Goal: Task Accomplishment & Management: Manage account settings

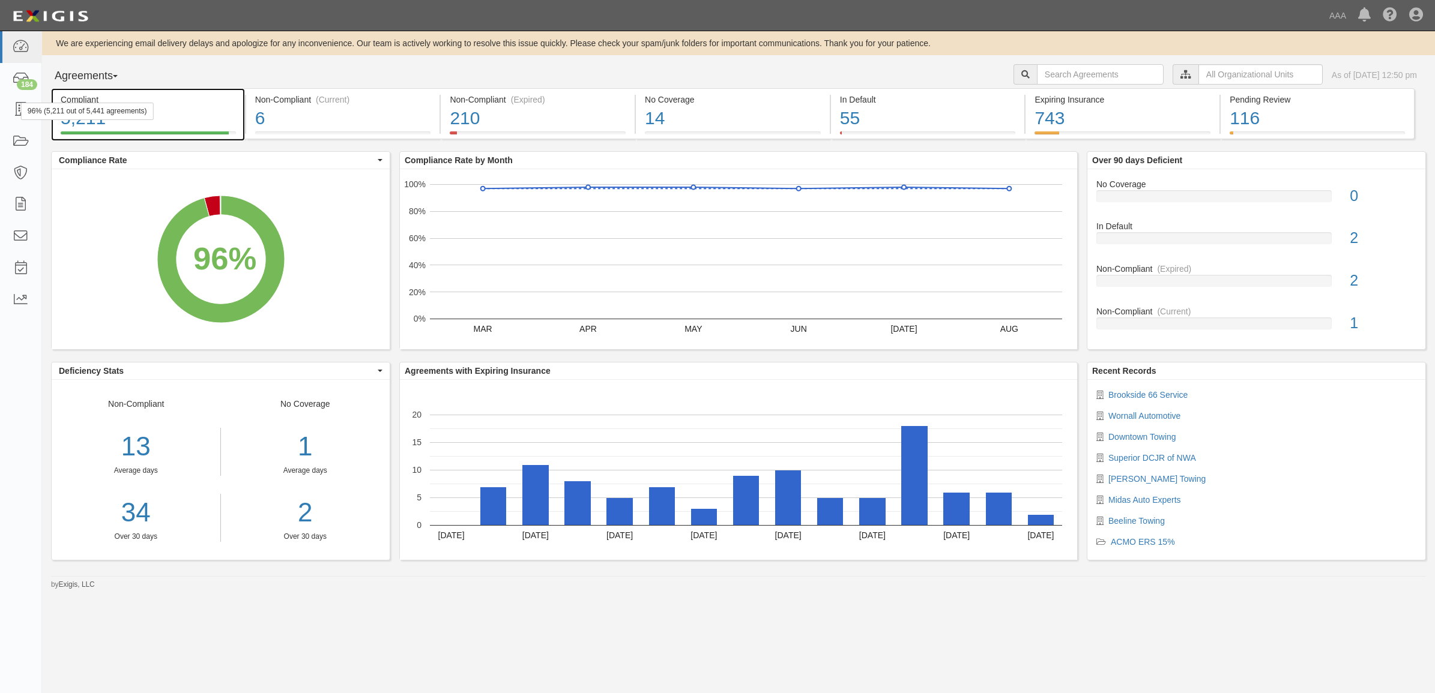
click at [21, 104] on div "96% (5,211 out of 5,441 agreements)" at bounding box center [87, 111] width 133 height 17
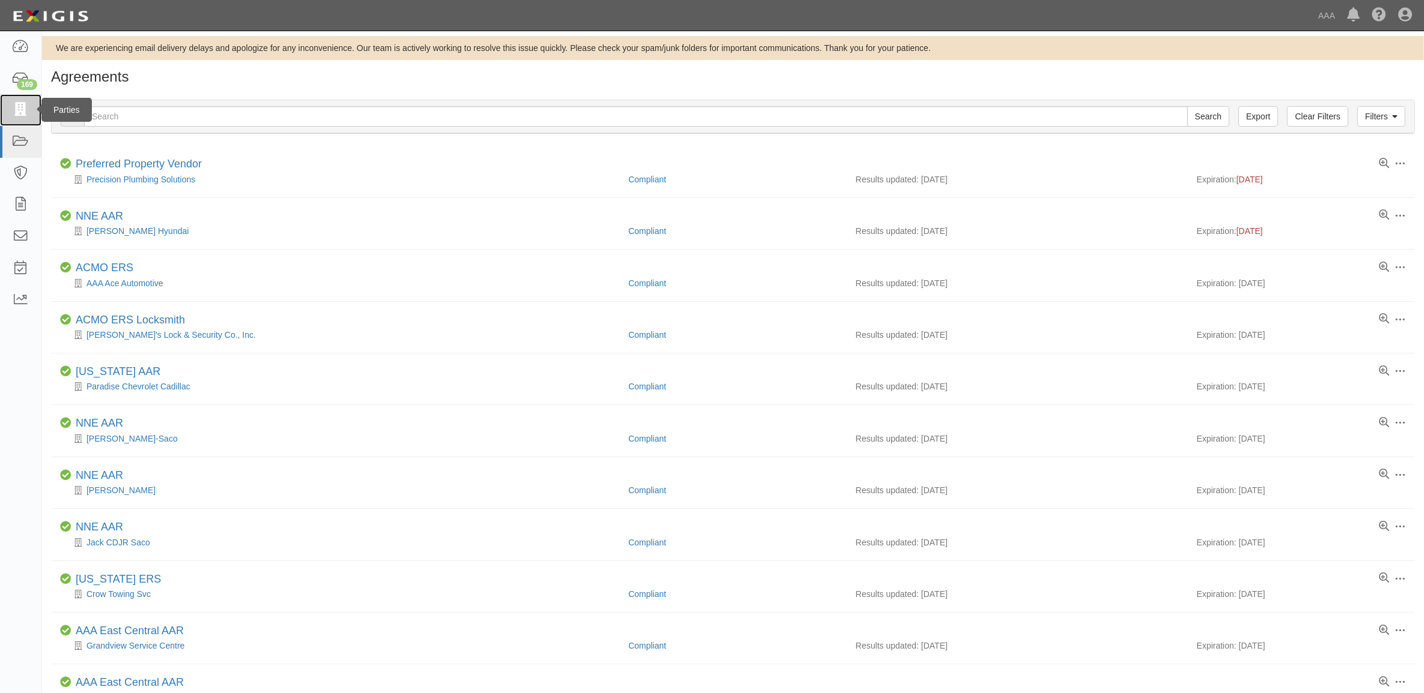
click at [16, 112] on icon at bounding box center [20, 110] width 17 height 14
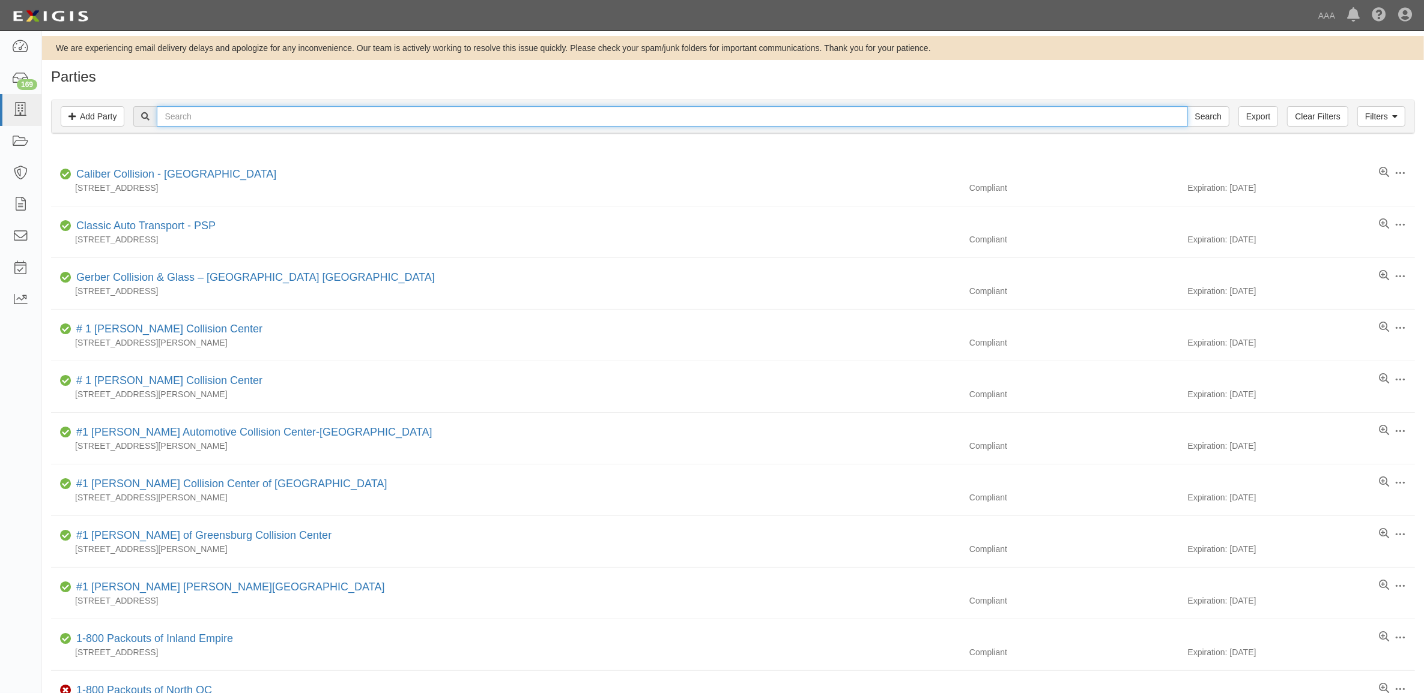
click at [203, 109] on input "text" at bounding box center [672, 116] width 1030 height 20
type input "23494"
click at [1187, 106] on input "Search" at bounding box center [1208, 116] width 42 height 20
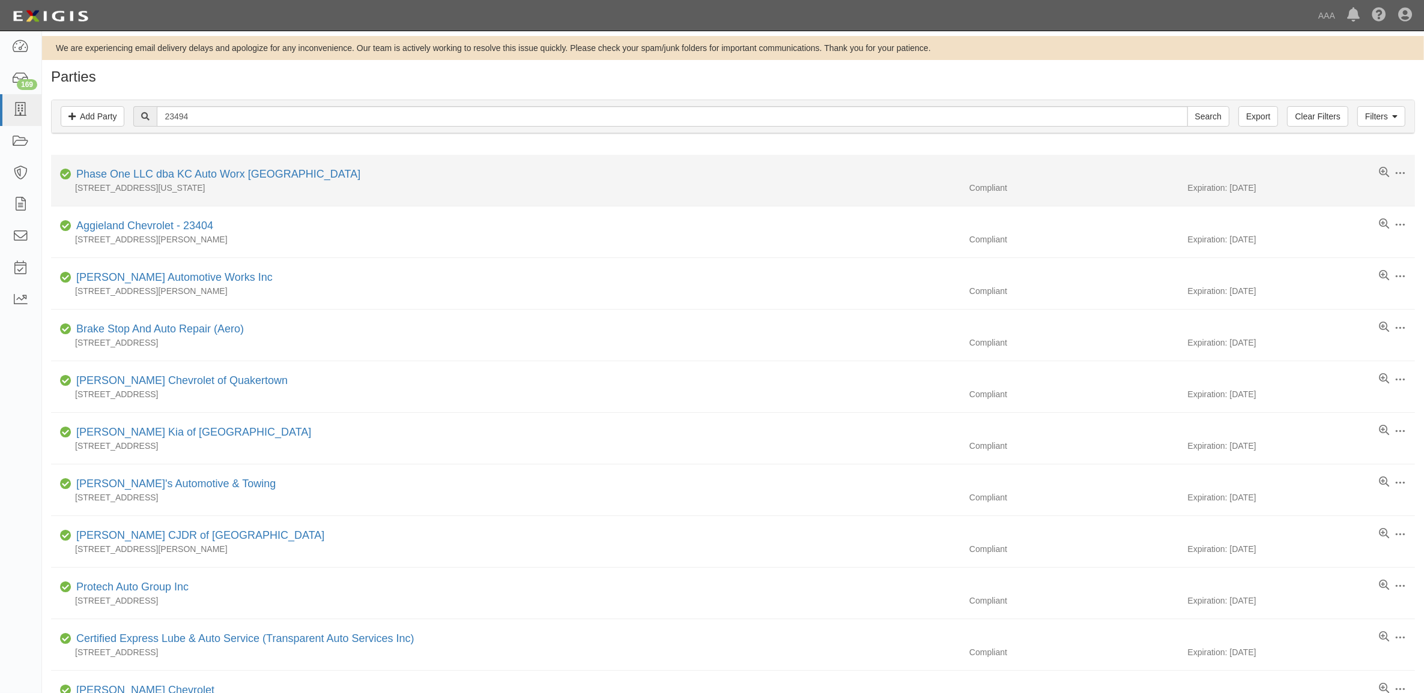
click at [232, 168] on div "Phase One LLC dba KC Auto Worx [GEOGRAPHIC_DATA]" at bounding box center [215, 175] width 289 height 16
click at [256, 173] on link "Phase One LLC dba KC Auto Worx [GEOGRAPHIC_DATA]" at bounding box center [218, 174] width 284 height 12
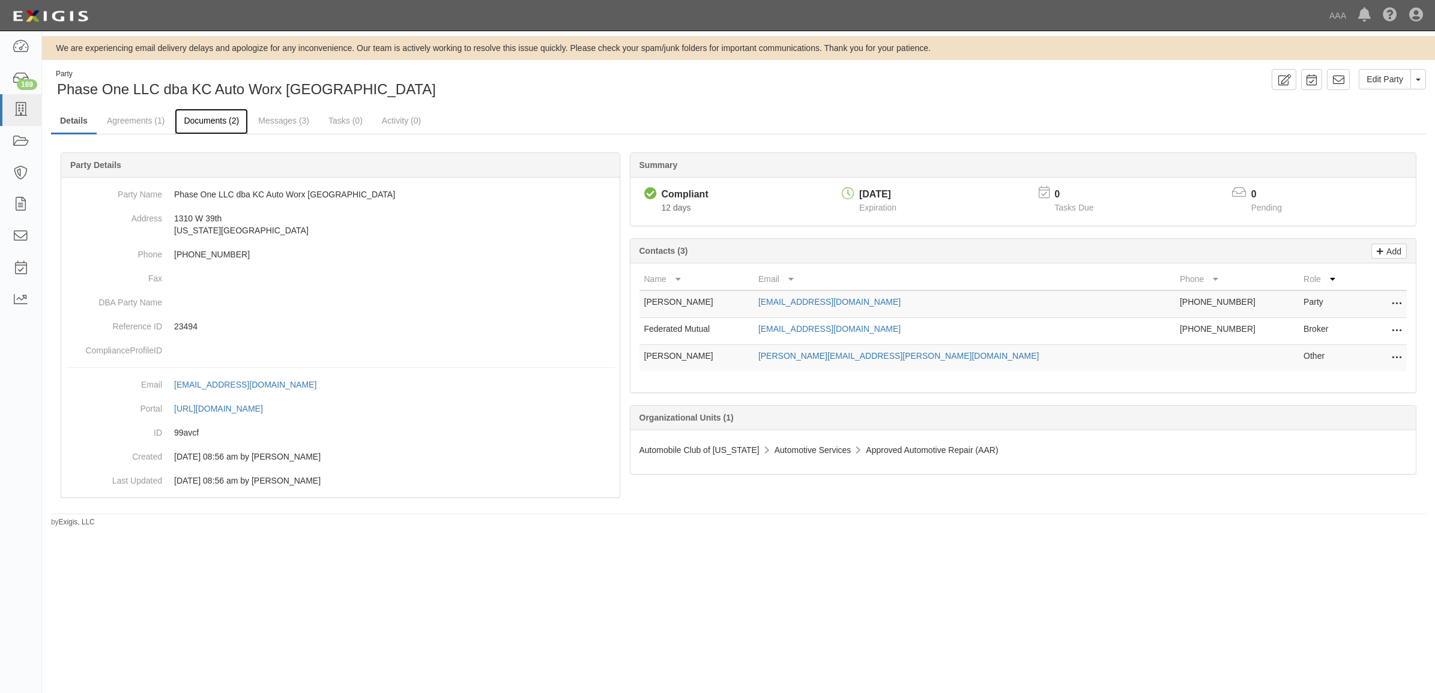
click at [205, 122] on link "Documents (2)" at bounding box center [211, 122] width 73 height 26
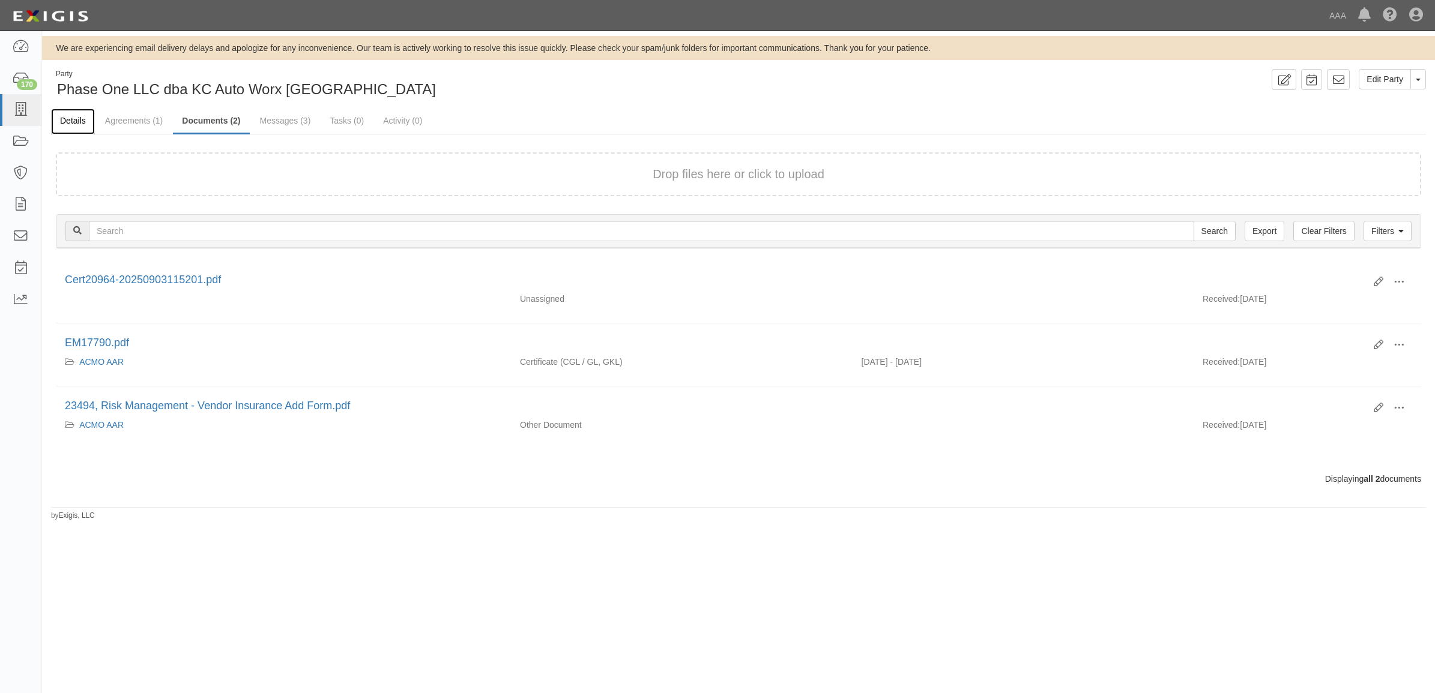
drag, startPoint x: 73, startPoint y: 109, endPoint x: 70, endPoint y: 124, distance: 14.6
click at [73, 110] on link "Details" at bounding box center [73, 122] width 44 height 26
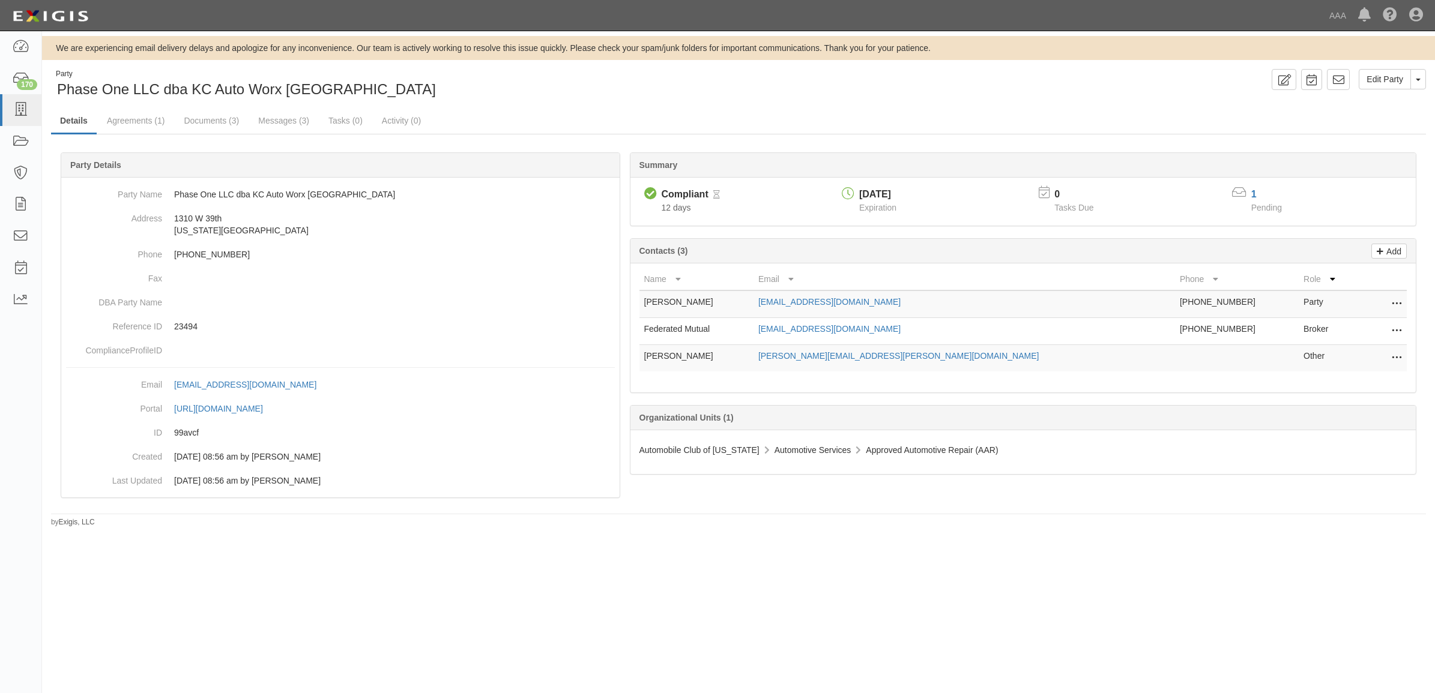
click at [1394, 328] on icon at bounding box center [1397, 332] width 10 height 16
click at [1356, 329] on link "Edit" at bounding box center [1353, 328] width 95 height 22
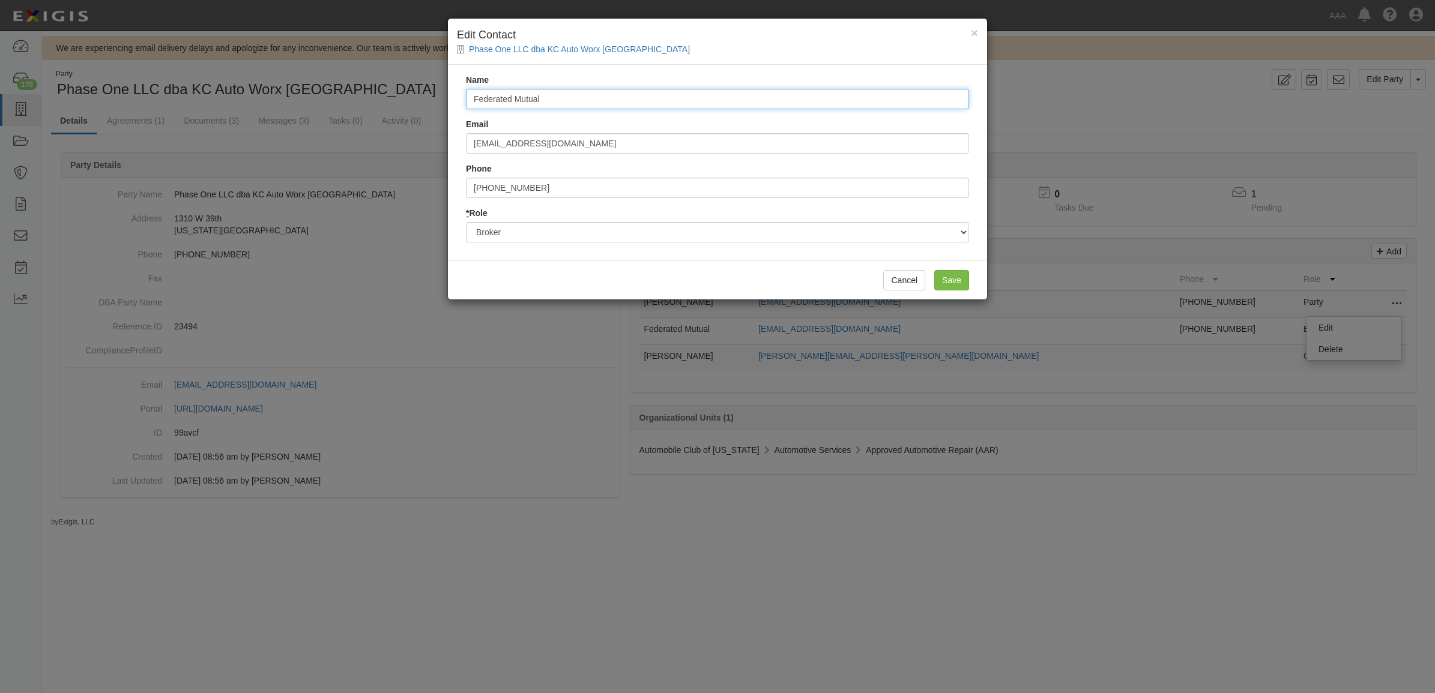
drag, startPoint x: 379, startPoint y: 94, endPoint x: 106, endPoint y: 64, distance: 274.8
click at [193, 73] on div "× Edit Contact Phase One LLC dba KC Auto Worx 39th Street Name Federated Mutual…" at bounding box center [717, 346] width 1435 height 693
type input "[PERSON_NAME]"
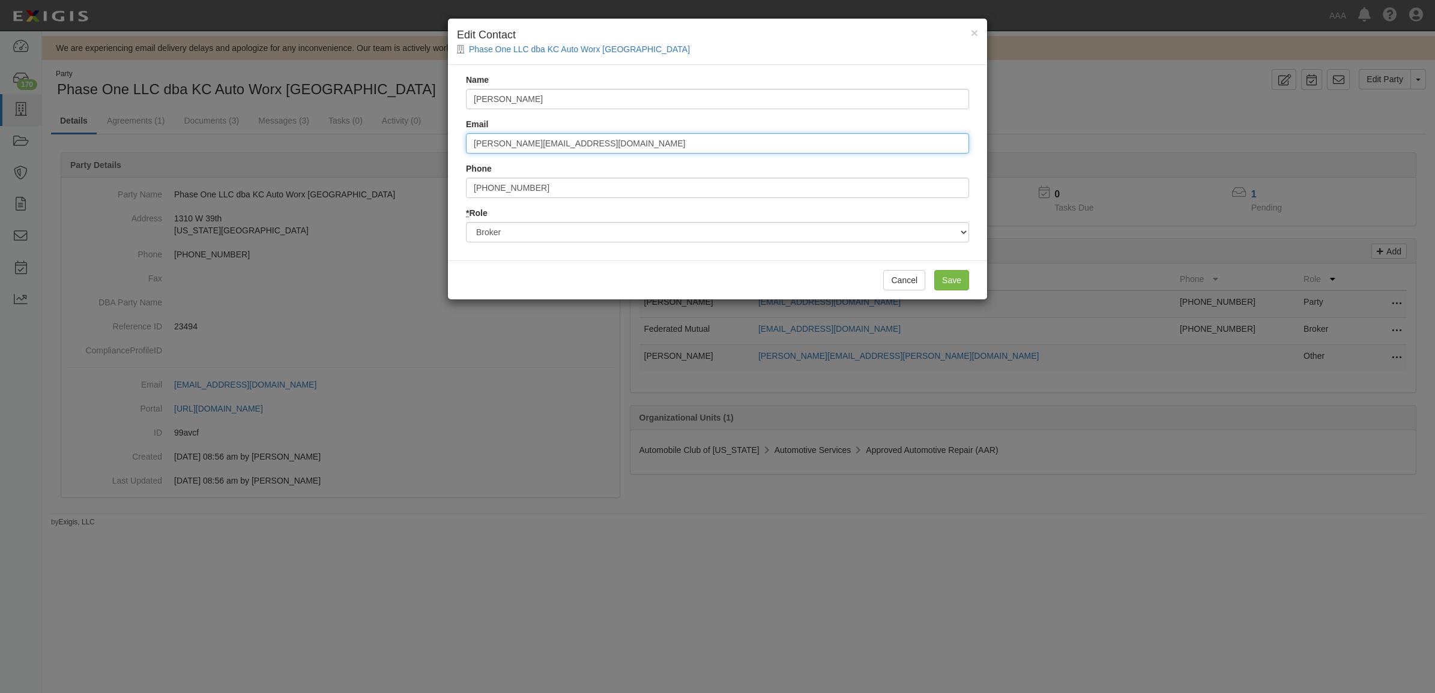
type input "[PERSON_NAME][EMAIL_ADDRESS][DOMAIN_NAME]"
type input "8"
type input "8162520984"
drag, startPoint x: 964, startPoint y: 275, endPoint x: 949, endPoint y: 279, distance: 16.2
click at [964, 275] on input "Save" at bounding box center [951, 280] width 35 height 20
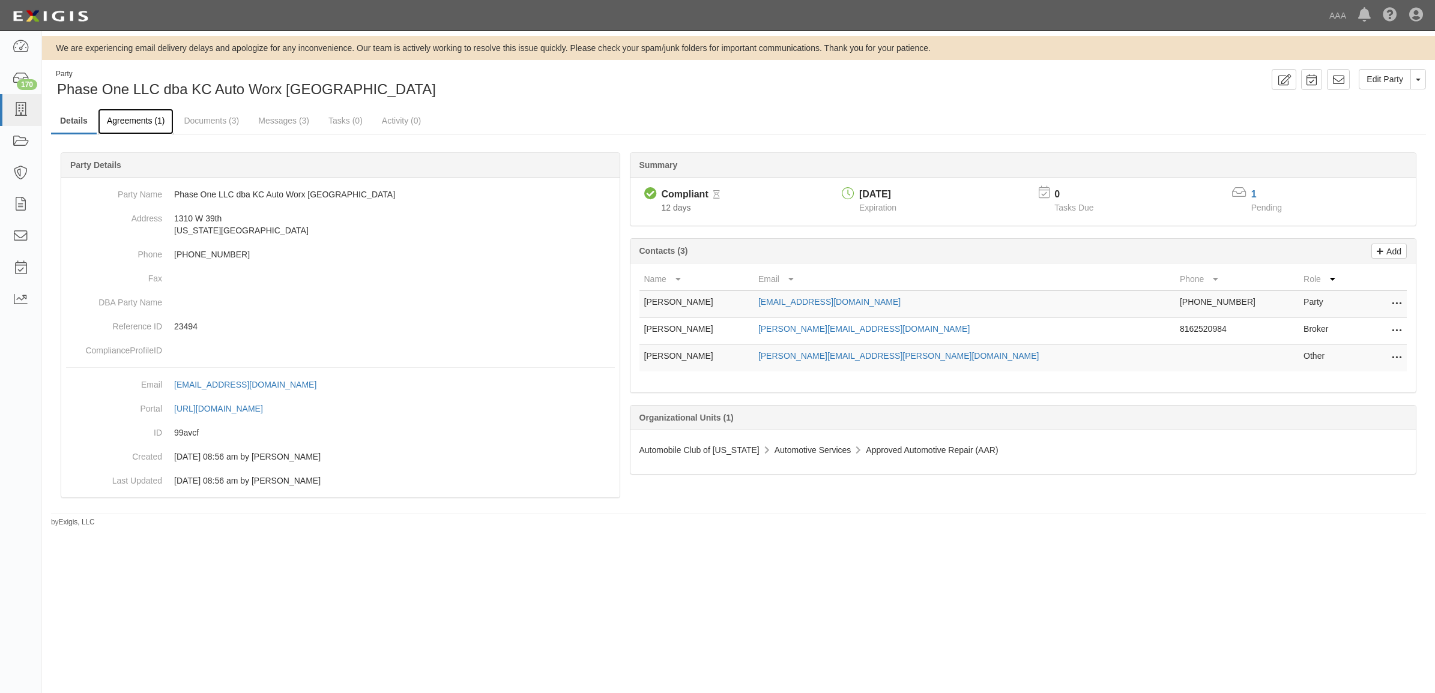
click at [142, 124] on link "Agreements (1)" at bounding box center [136, 122] width 76 height 26
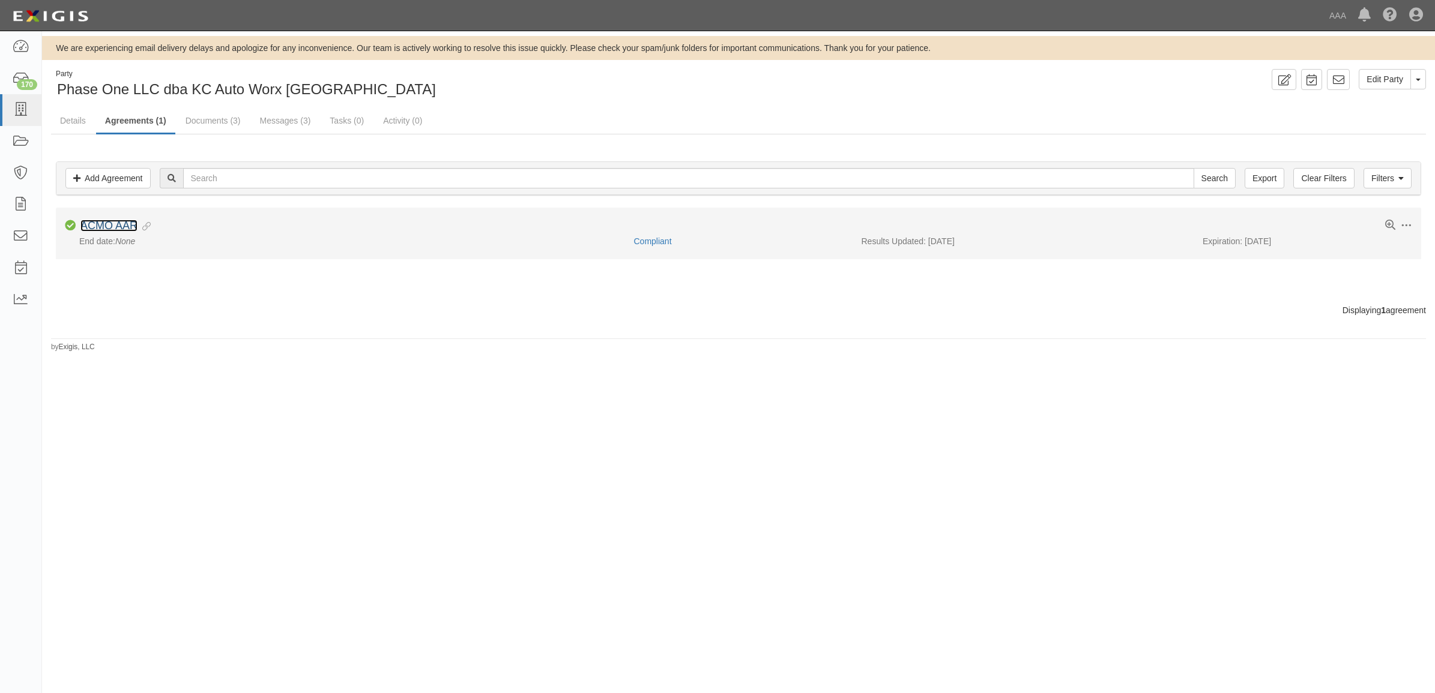
click at [100, 220] on link "ACMO AAR" at bounding box center [108, 226] width 57 height 12
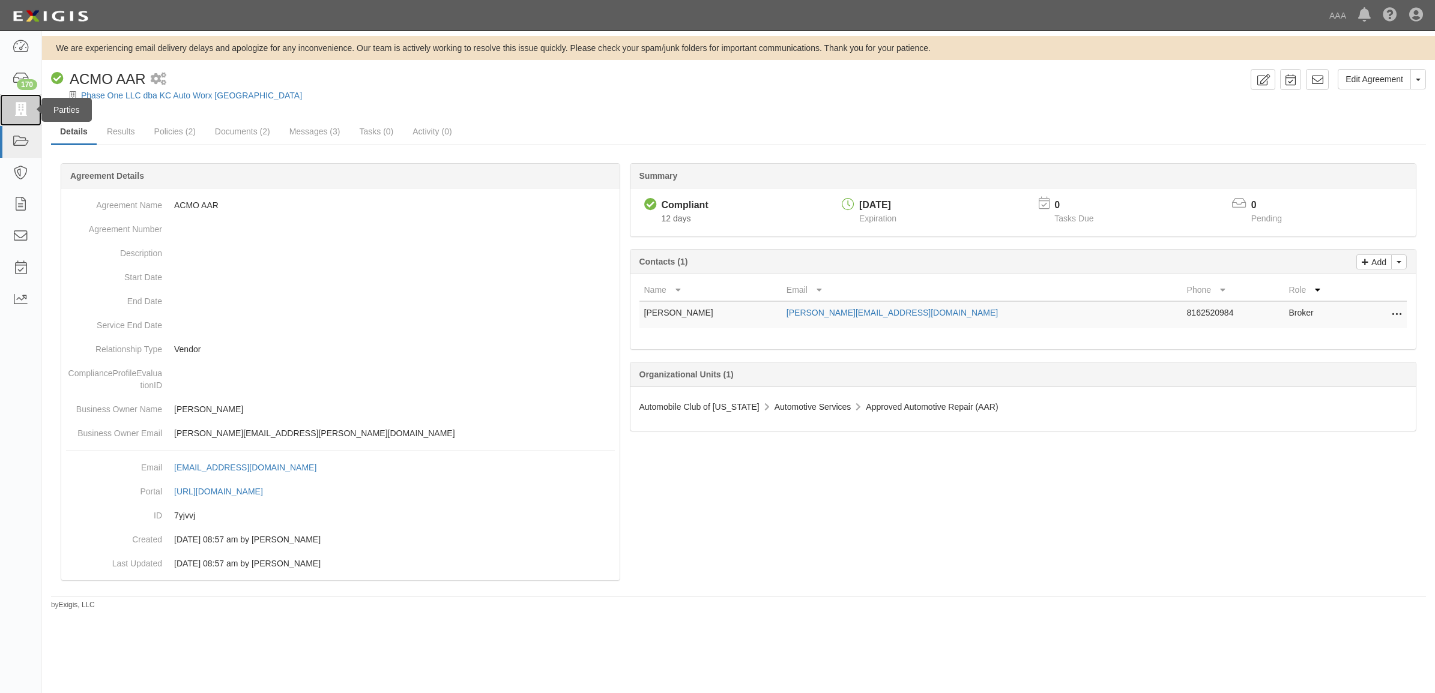
drag, startPoint x: 27, startPoint y: 103, endPoint x: 380, endPoint y: 2, distance: 367.2
click at [27, 103] on icon at bounding box center [20, 110] width 17 height 14
